Goal: Find specific page/section

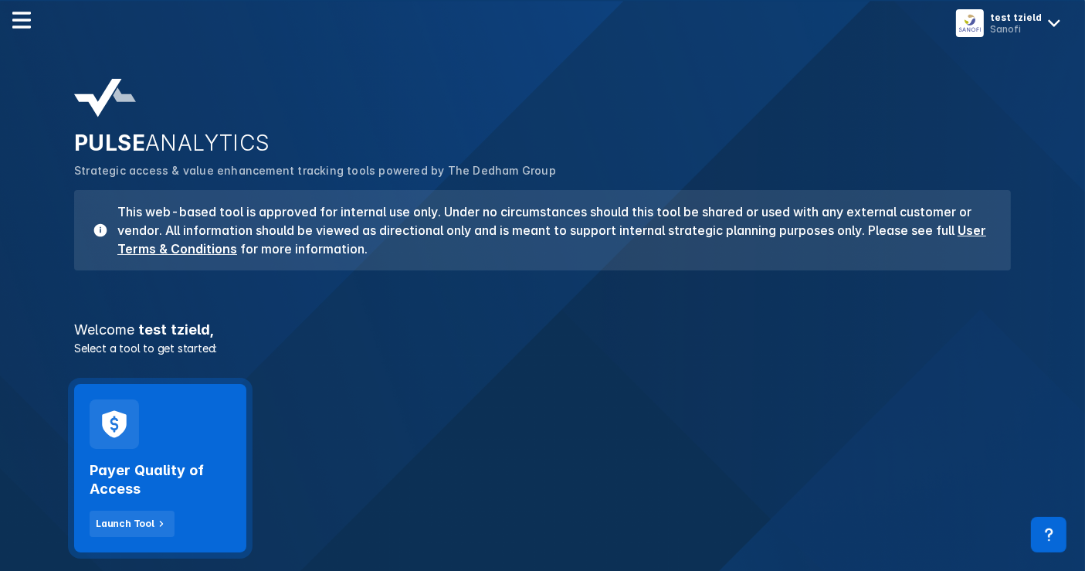
click at [168, 456] on div "Payer Quality of Access Launch Tool" at bounding box center [160, 493] width 141 height 88
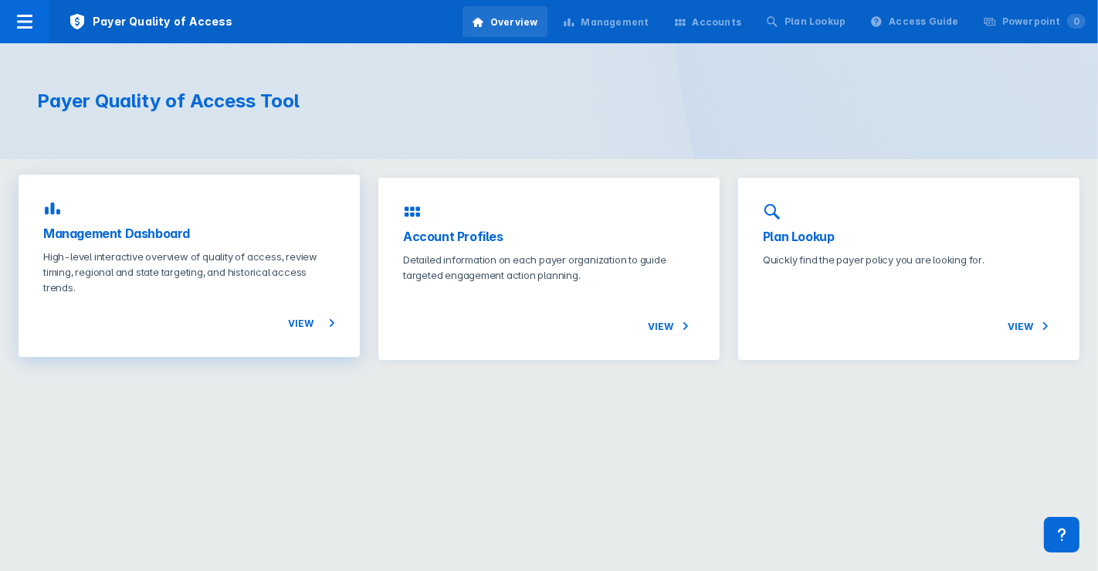
click at [106, 222] on div "Management Dashboard High-level interactive overview of quality of access, revi…" at bounding box center [189, 266] width 341 height 182
